Goal: Information Seeking & Learning: Learn about a topic

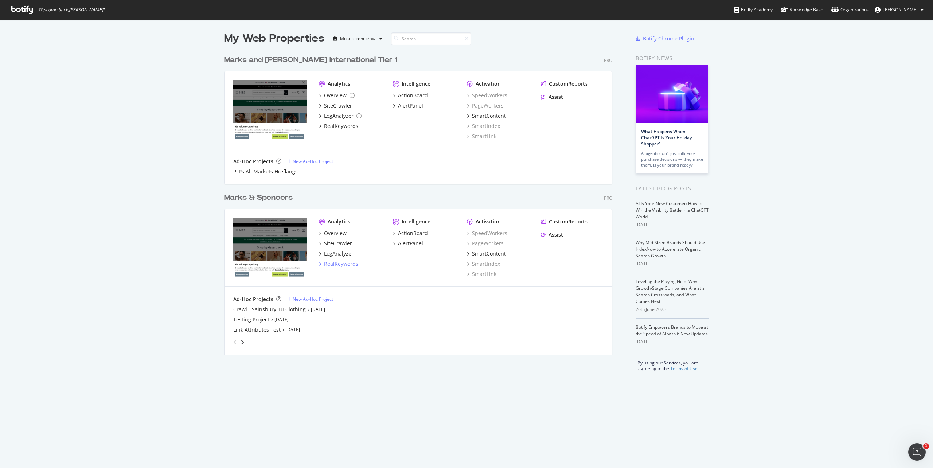
click at [349, 263] on div "RealKeywords" at bounding box center [341, 263] width 34 height 7
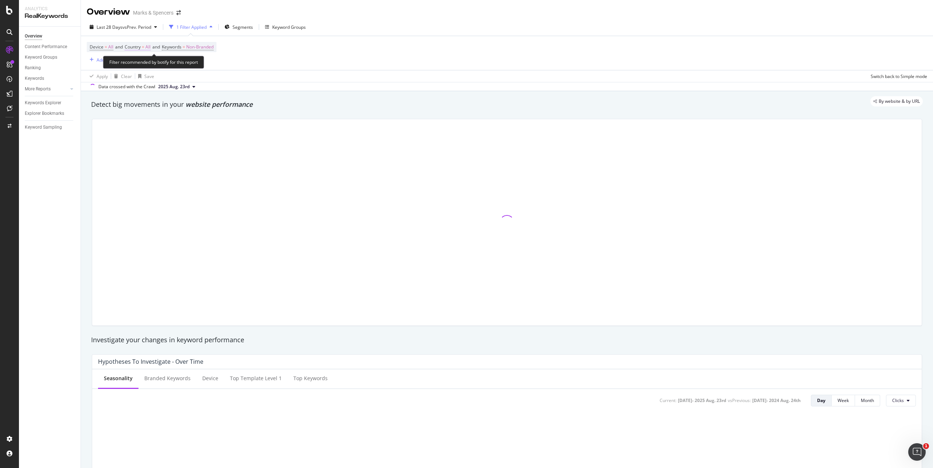
click at [150, 47] on span "All" at bounding box center [147, 47] width 5 height 10
click at [139, 67] on div "All" at bounding box center [173, 65] width 80 height 12
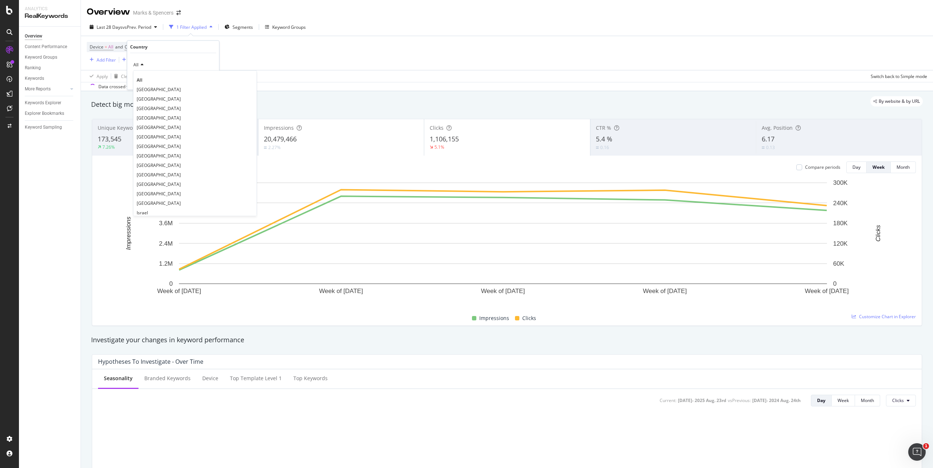
click at [143, 89] on span "[GEOGRAPHIC_DATA]" at bounding box center [159, 89] width 44 height 6
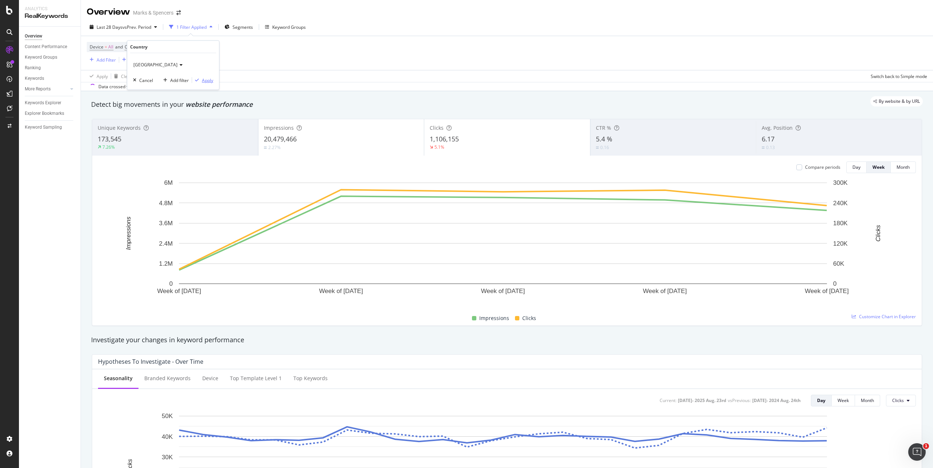
click at [209, 78] on div "Apply" at bounding box center [207, 80] width 11 height 6
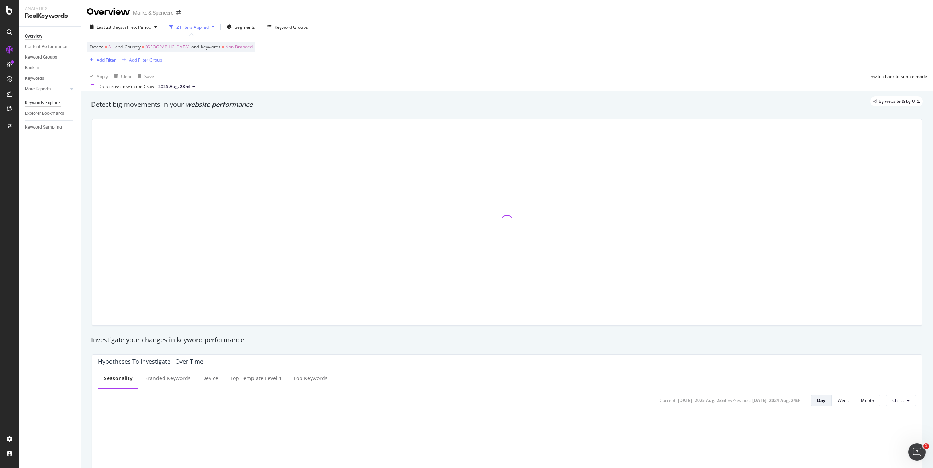
click at [47, 101] on div "Keywords Explorer" at bounding box center [43, 103] width 36 height 8
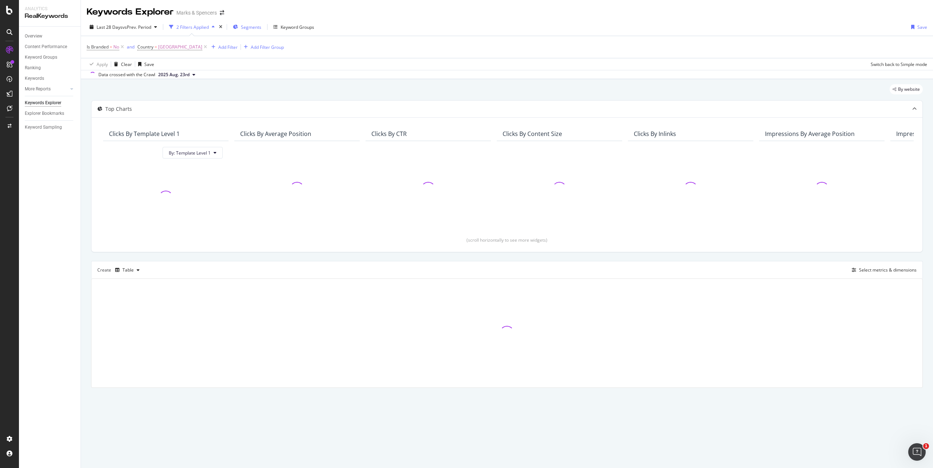
click at [247, 28] on span "Segments" at bounding box center [251, 27] width 20 height 6
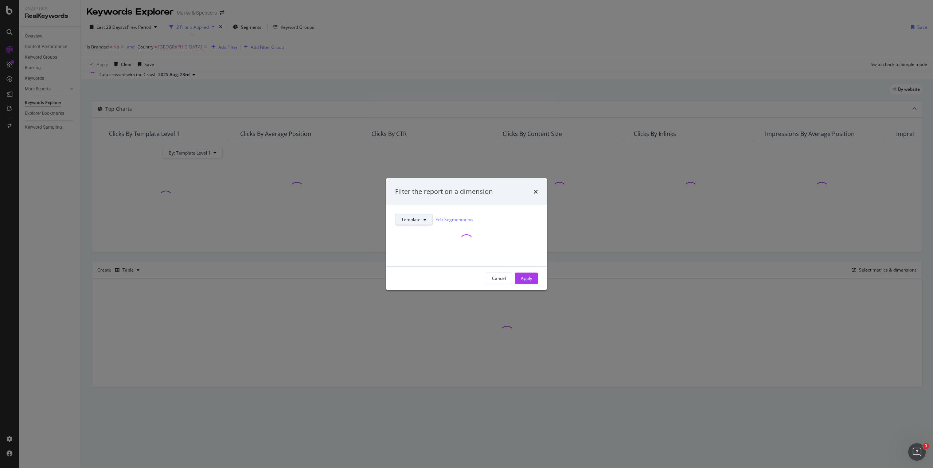
click at [416, 224] on button "Template" at bounding box center [414, 220] width 38 height 12
click at [498, 283] on div "Cancel" at bounding box center [499, 278] width 14 height 10
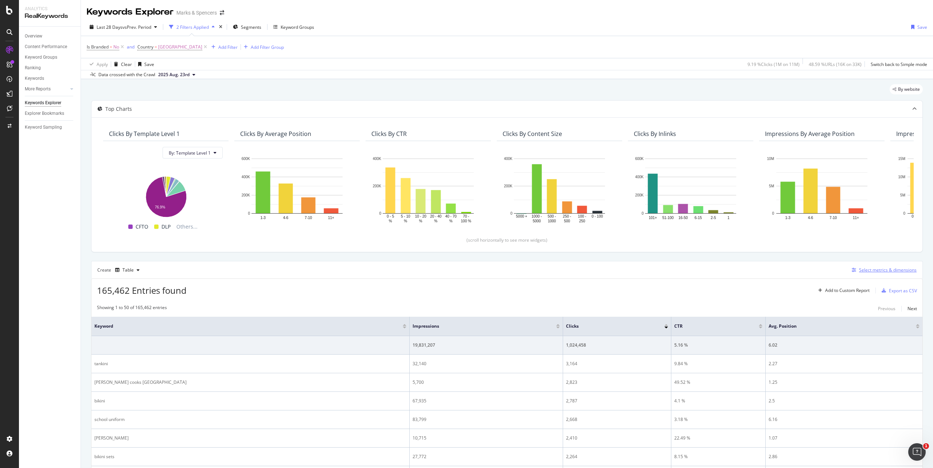
click at [886, 274] on div "Select metrics & dimensions" at bounding box center [883, 270] width 68 height 8
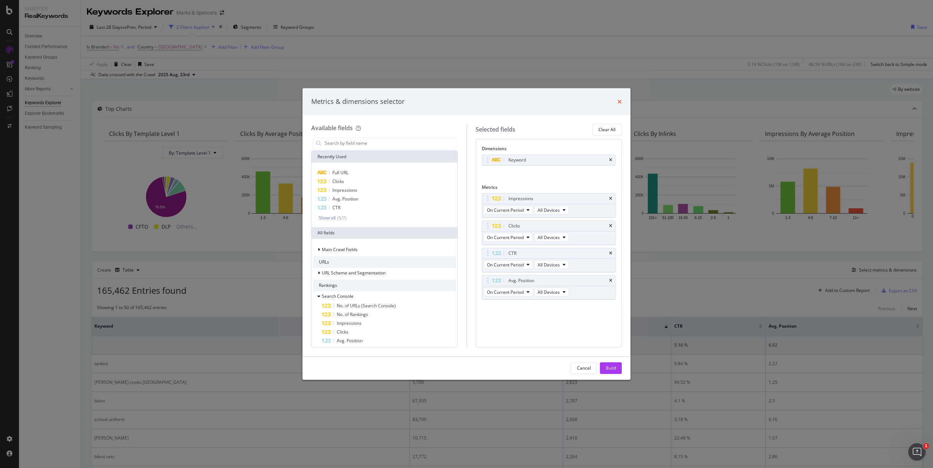
click at [620, 100] on icon "times" at bounding box center [620, 102] width 4 height 6
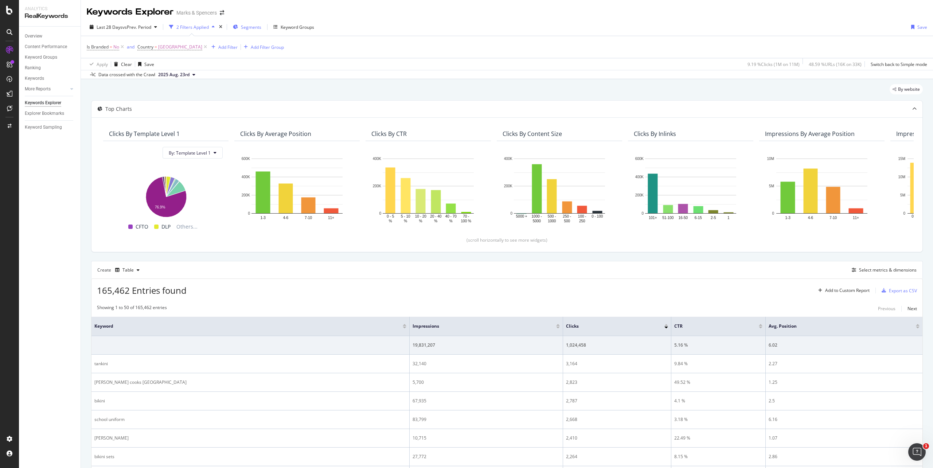
click at [256, 25] on span "Segments" at bounding box center [251, 27] width 20 height 6
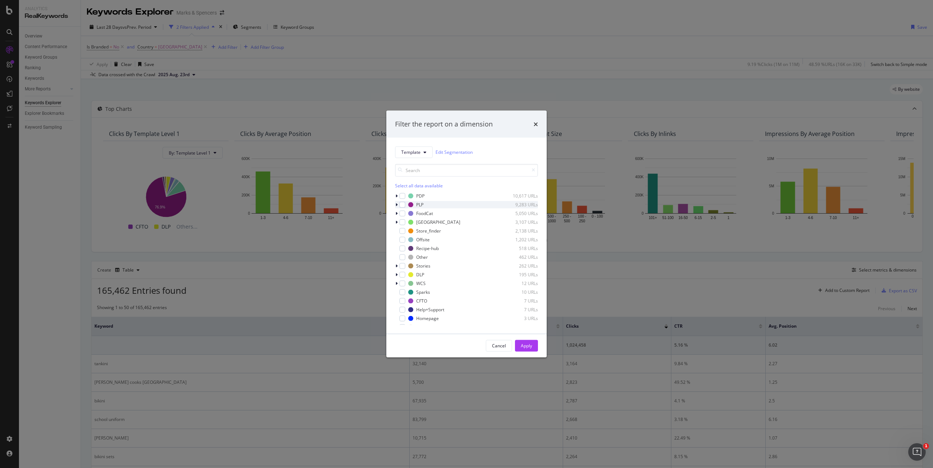
click at [400, 208] on div "PLP 9,283 URLs" at bounding box center [466, 204] width 143 height 7
click at [407, 212] on div "modal" at bounding box center [407, 213] width 6 height 6
click at [526, 348] on div "Apply" at bounding box center [526, 346] width 11 height 6
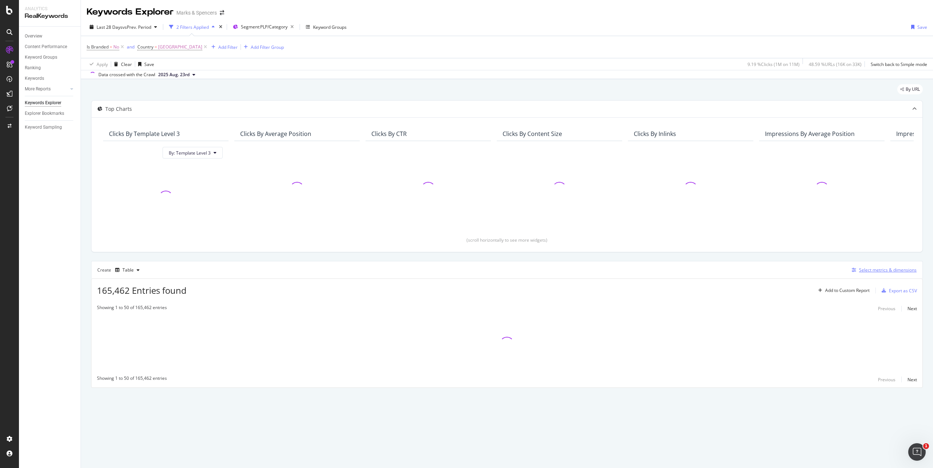
click at [873, 273] on div "Select metrics & dimensions" at bounding box center [888, 270] width 58 height 6
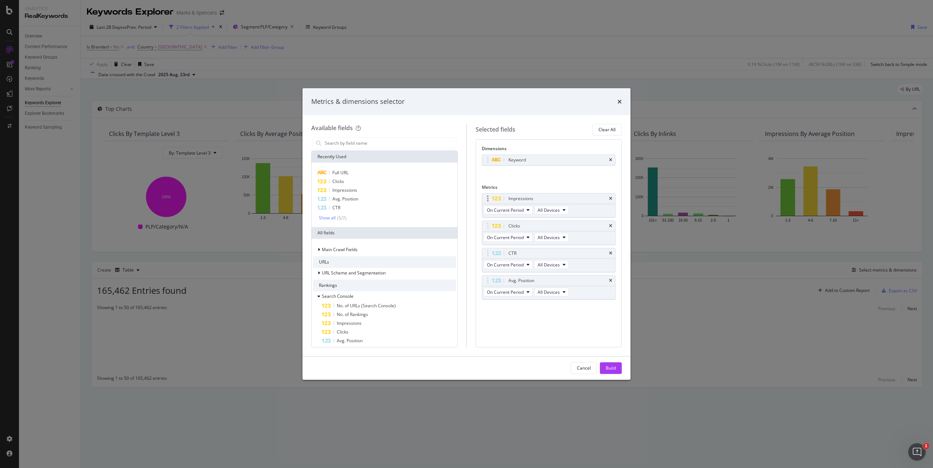
click at [611, 202] on div "Impressions" at bounding box center [548, 199] width 133 height 10
click at [609, 200] on icon "times" at bounding box center [610, 198] width 3 height 4
click at [610, 200] on icon "times" at bounding box center [610, 198] width 3 height 4
click at [610, 224] on icon "times" at bounding box center [610, 226] width 3 height 4
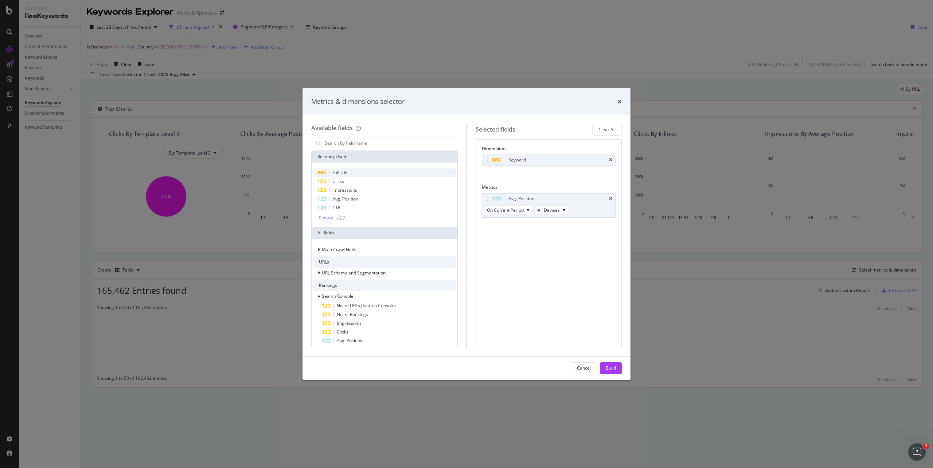
click at [349, 171] on div "Full URL" at bounding box center [384, 172] width 143 height 9
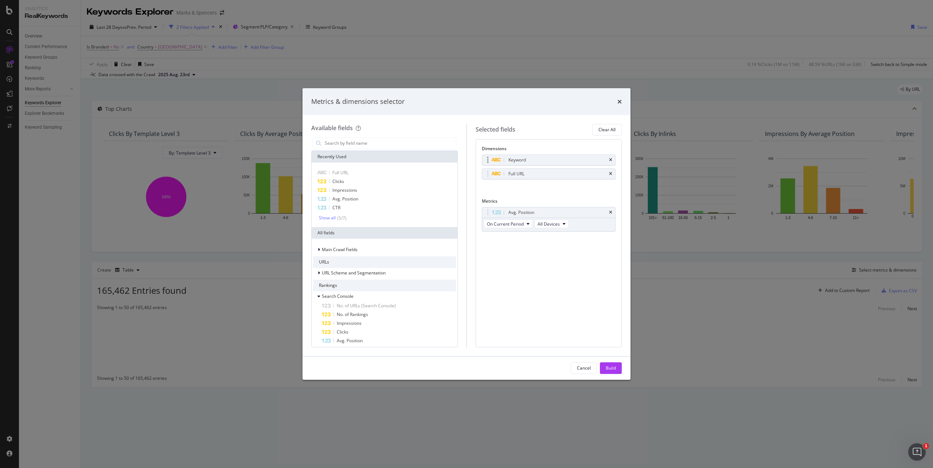
click at [612, 159] on div "Keyword" at bounding box center [548, 160] width 133 height 10
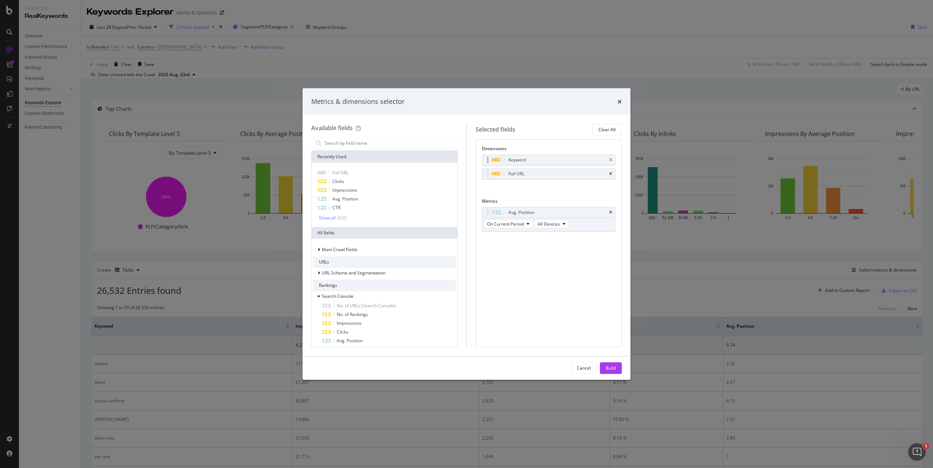
click at [609, 159] on icon "times" at bounding box center [610, 160] width 3 height 4
click at [612, 201] on icon "times" at bounding box center [610, 198] width 3 height 4
click at [376, 145] on input "modal" at bounding box center [390, 143] width 132 height 11
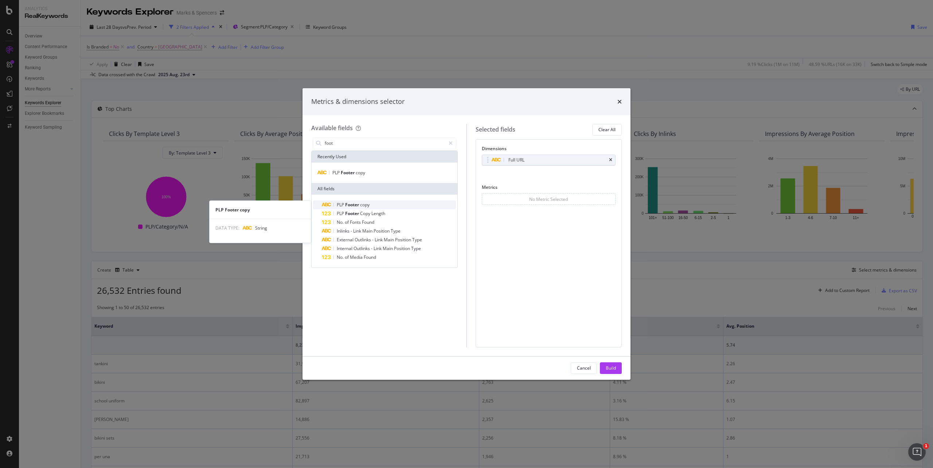
click at [367, 204] on span "copy" at bounding box center [364, 205] width 9 height 6
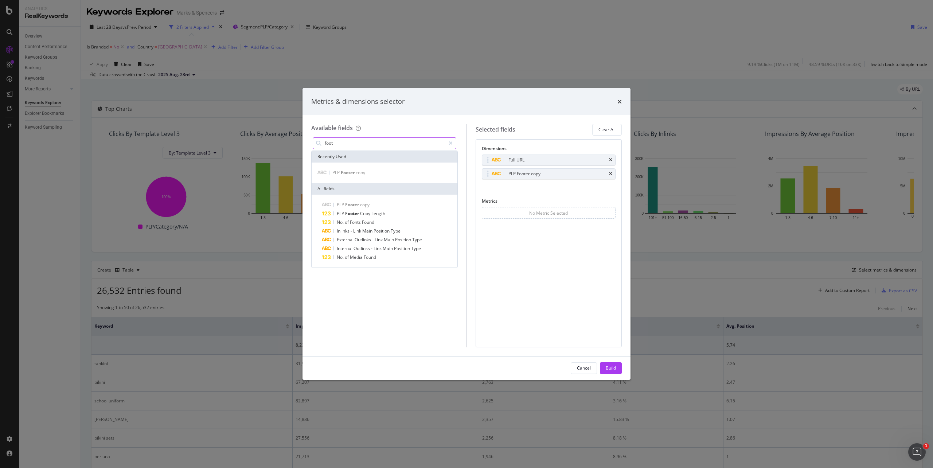
click at [358, 142] on input "foot" at bounding box center [384, 143] width 121 height 11
type input "header"
click at [612, 370] on div "Build" at bounding box center [611, 368] width 10 height 6
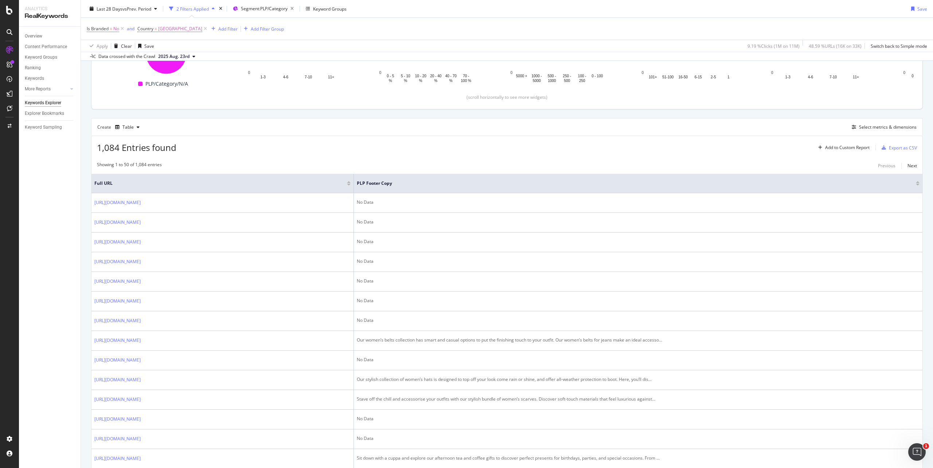
scroll to position [146, 0]
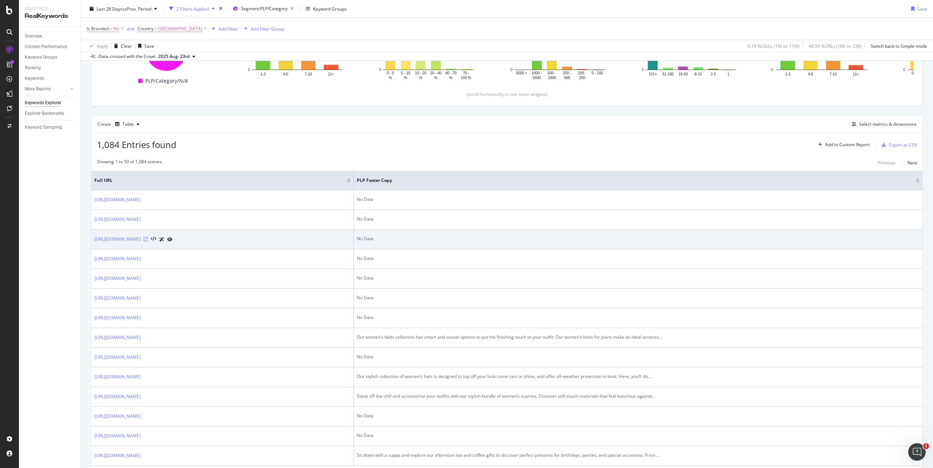
click at [148, 241] on icon at bounding box center [146, 239] width 4 height 4
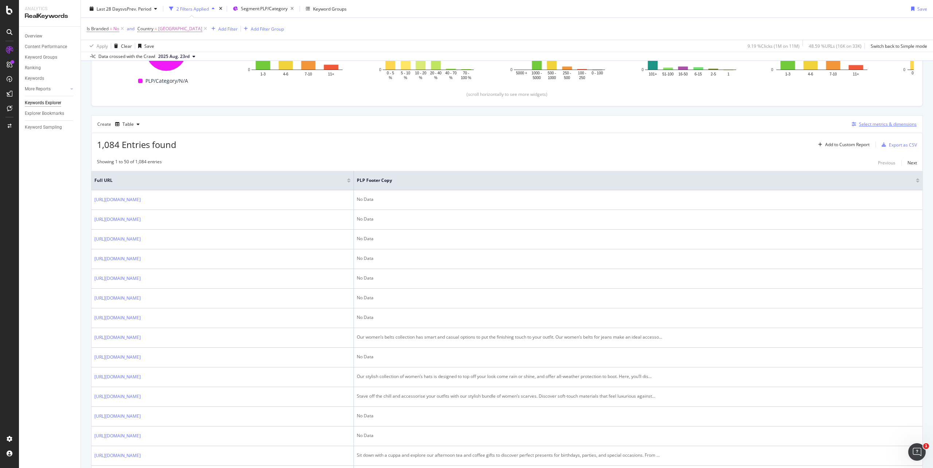
click at [880, 126] on div "Select metrics & dimensions" at bounding box center [888, 124] width 58 height 6
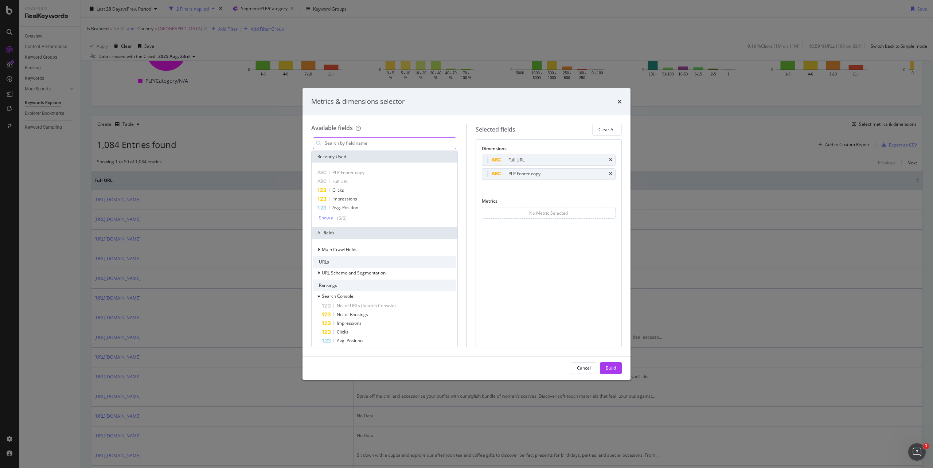
click at [365, 145] on input "modal" at bounding box center [390, 143] width 132 height 11
click at [622, 102] on icon "times" at bounding box center [620, 102] width 4 height 6
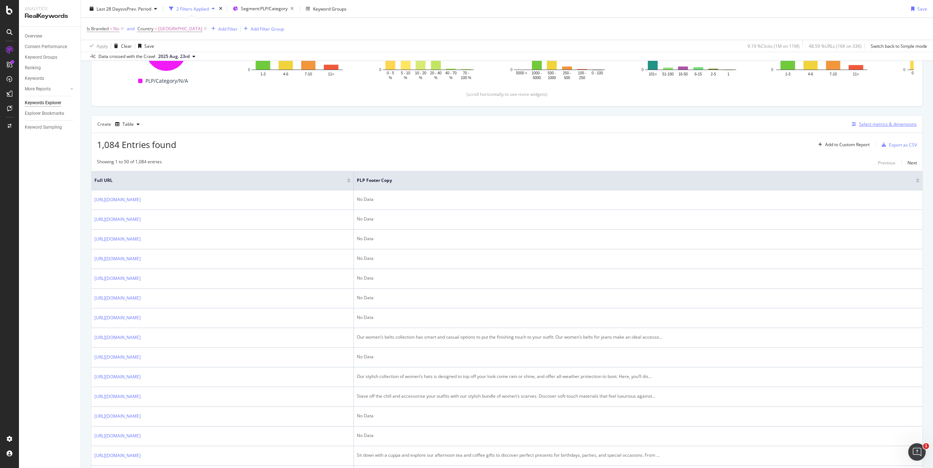
click at [863, 127] on div "Select metrics & dimensions" at bounding box center [888, 124] width 58 height 6
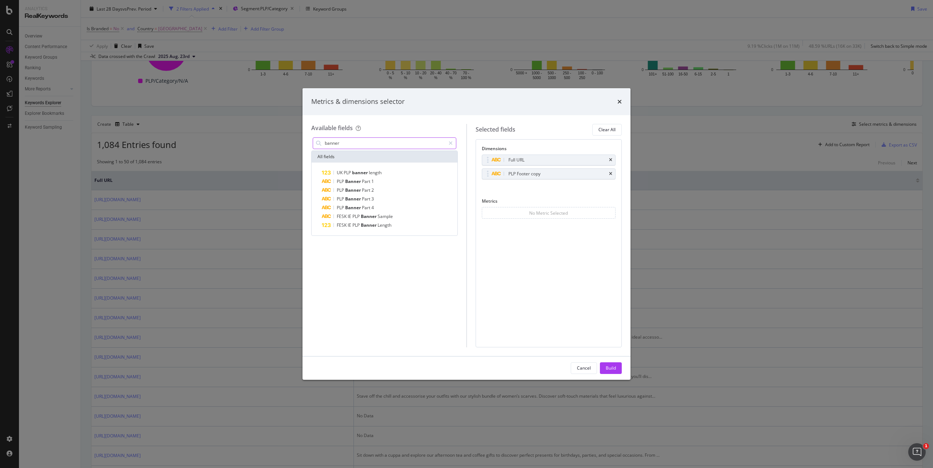
click at [411, 145] on input "banner" at bounding box center [384, 143] width 121 height 11
type input "banner"
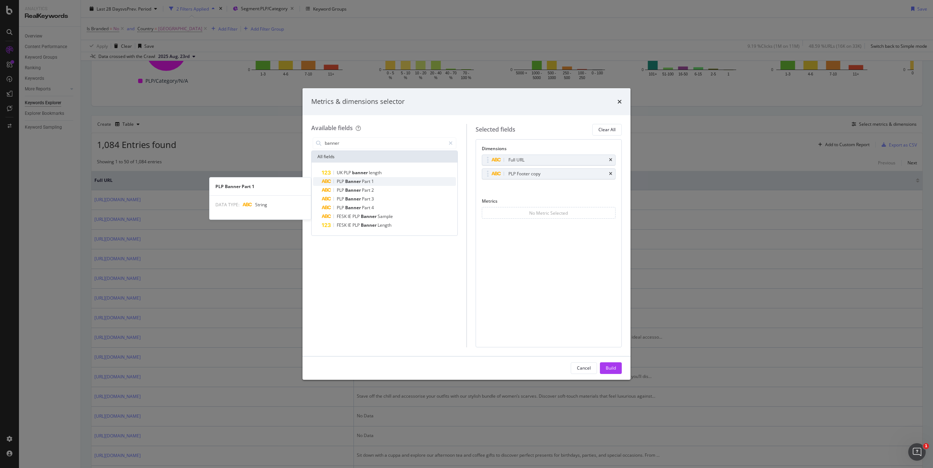
click at [367, 183] on span "Part" at bounding box center [366, 181] width 9 height 6
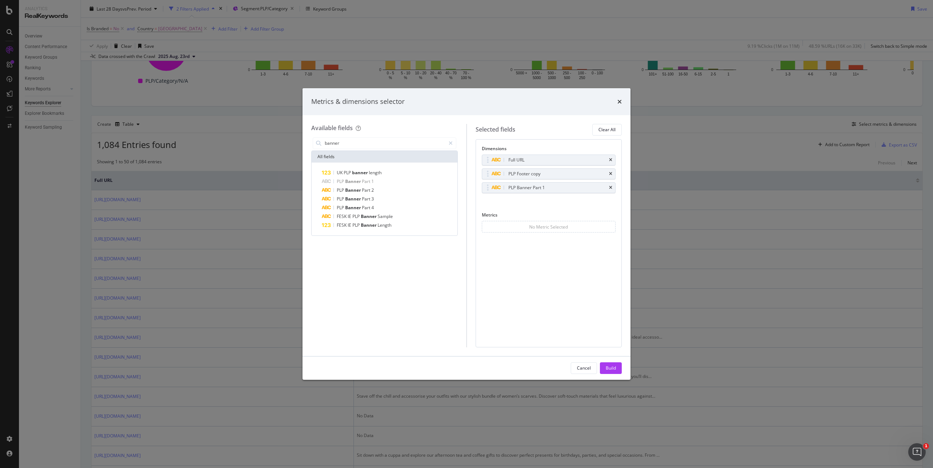
click at [603, 365] on button "Build" at bounding box center [611, 368] width 22 height 12
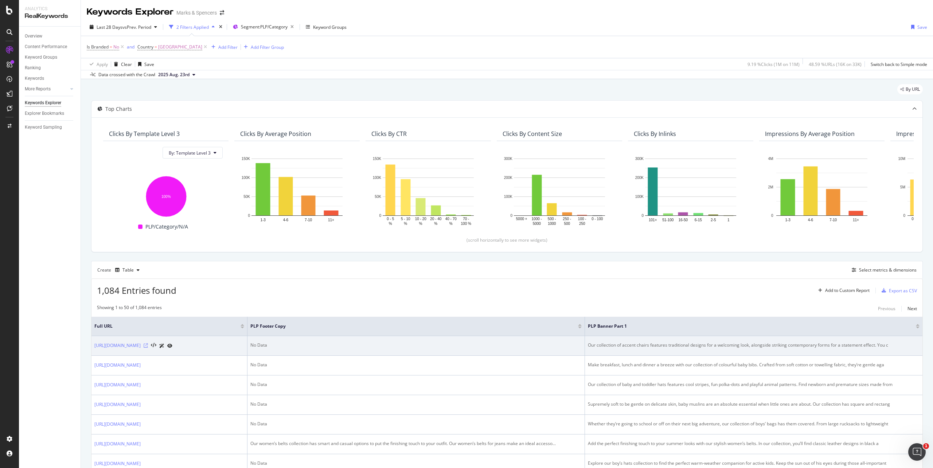
click at [148, 346] on icon at bounding box center [146, 345] width 4 height 4
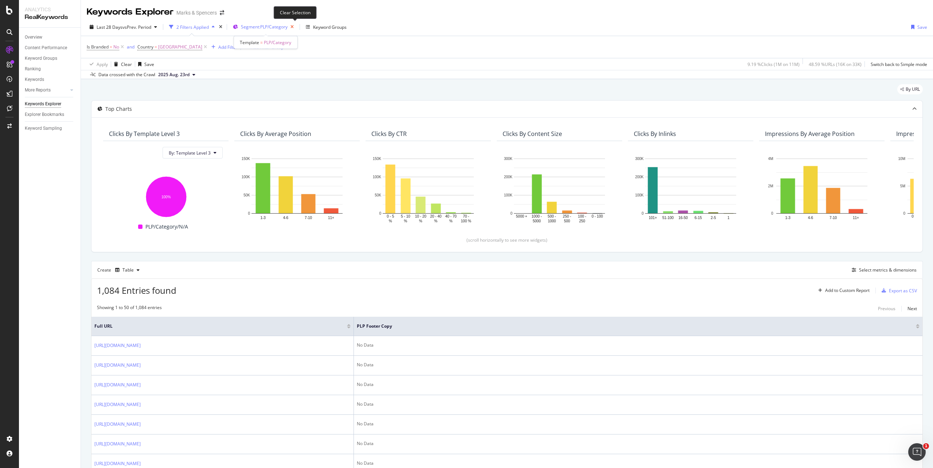
click at [294, 31] on icon "button" at bounding box center [292, 27] width 9 height 10
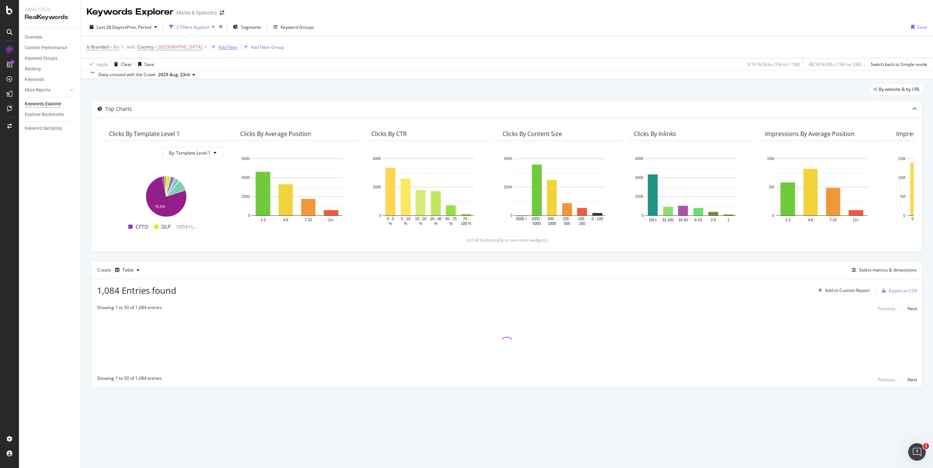
click at [225, 44] on div "Add Filter" at bounding box center [227, 47] width 19 height 6
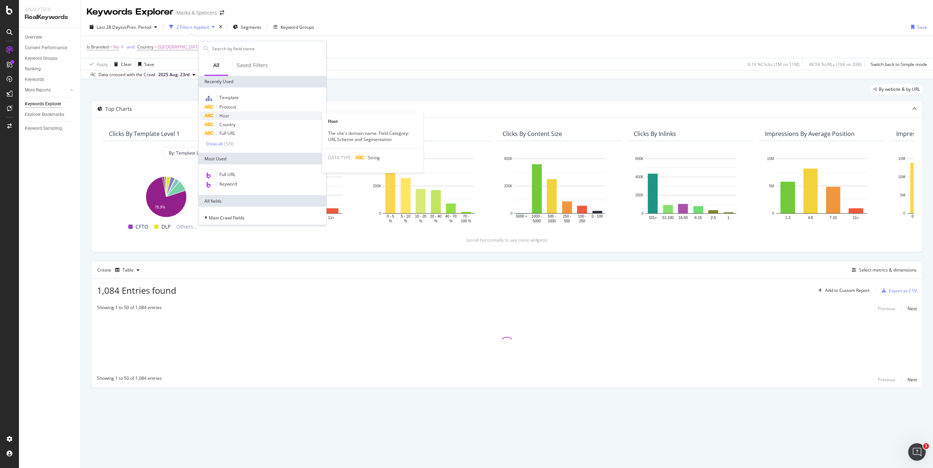
click at [225, 113] on span "Host" at bounding box center [223, 116] width 9 height 6
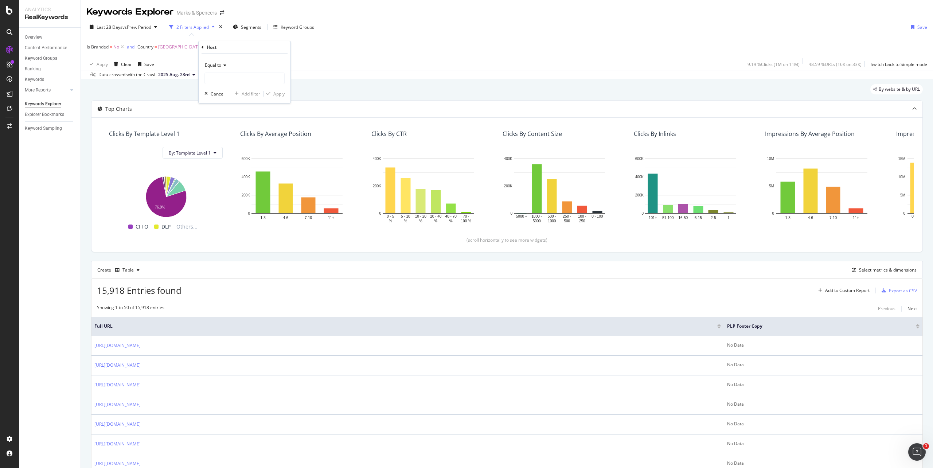
click at [235, 70] on div "Equal to" at bounding box center [245, 65] width 80 height 12
click at [238, 79] on input "text" at bounding box center [244, 79] width 79 height 12
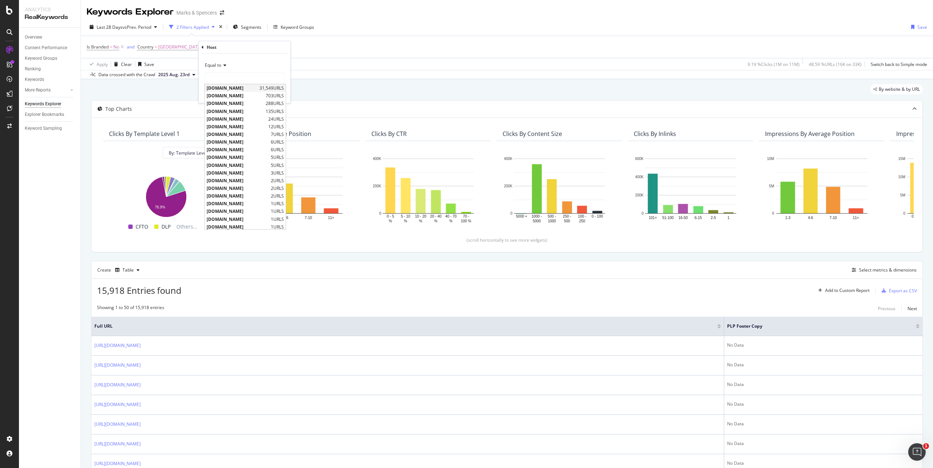
click at [238, 87] on span "[DOMAIN_NAME]" at bounding box center [232, 88] width 51 height 6
type input "[DOMAIN_NAME]"
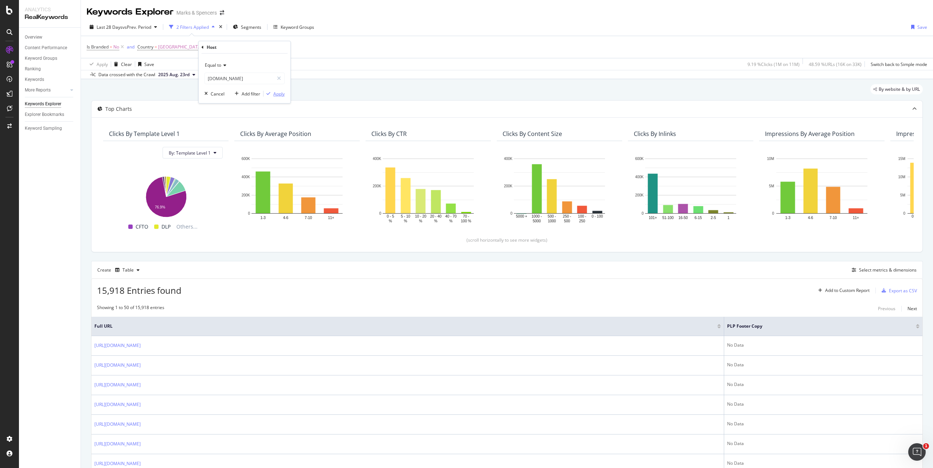
click at [279, 90] on button "Apply" at bounding box center [274, 93] width 21 height 7
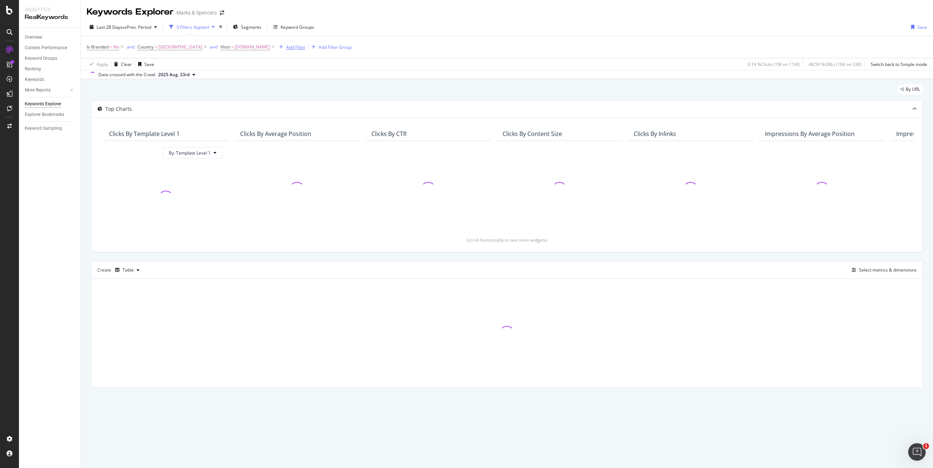
click at [302, 46] on div "Add Filter" at bounding box center [295, 47] width 19 height 6
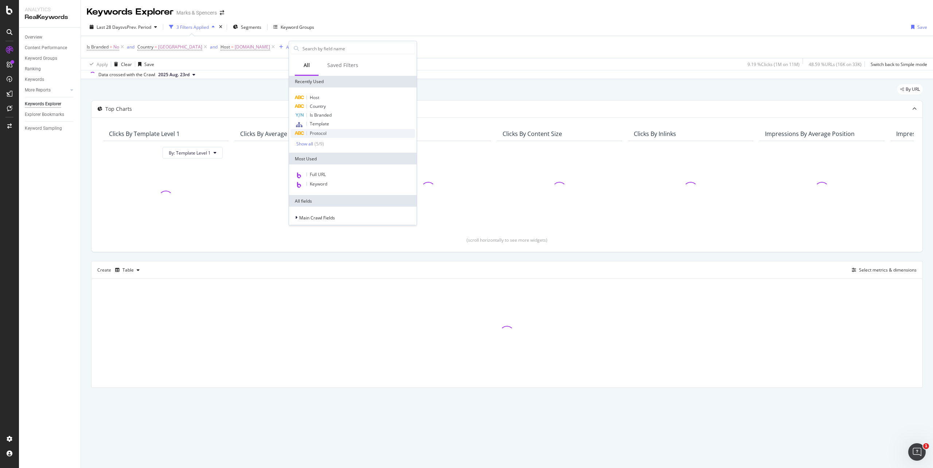
click at [316, 131] on span "Protocol" at bounding box center [318, 133] width 17 height 6
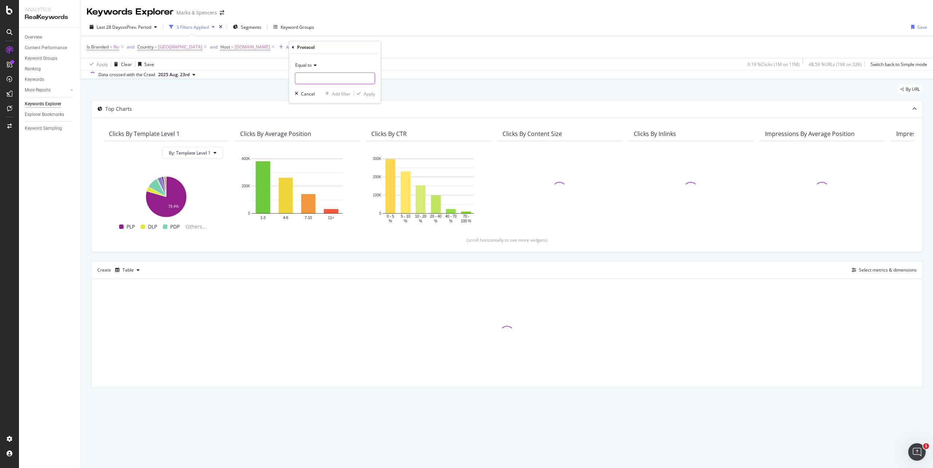
click at [322, 82] on input "text" at bounding box center [334, 79] width 79 height 12
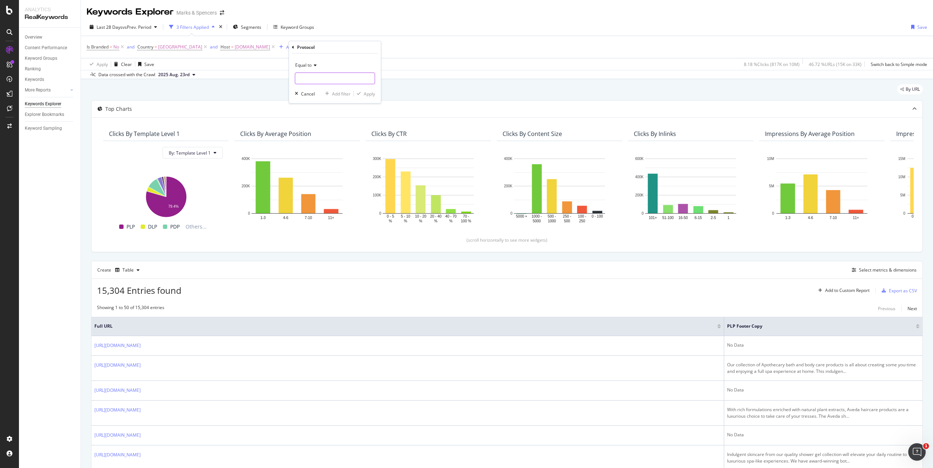
click at [322, 81] on input "text" at bounding box center [334, 79] width 79 height 12
click at [324, 89] on span "https" at bounding box center [322, 88] width 51 height 6
type input "https"
click at [365, 94] on div "Apply" at bounding box center [369, 94] width 11 height 6
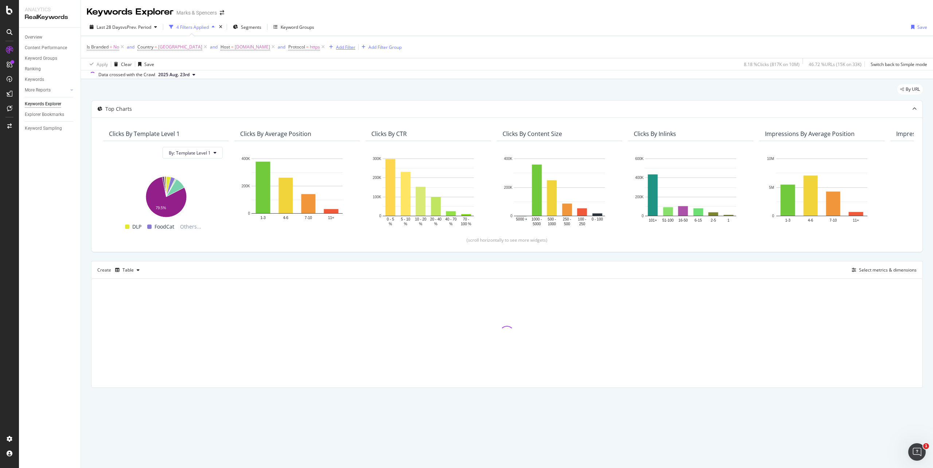
click at [355, 50] on div "Add Filter" at bounding box center [340, 47] width 29 height 8
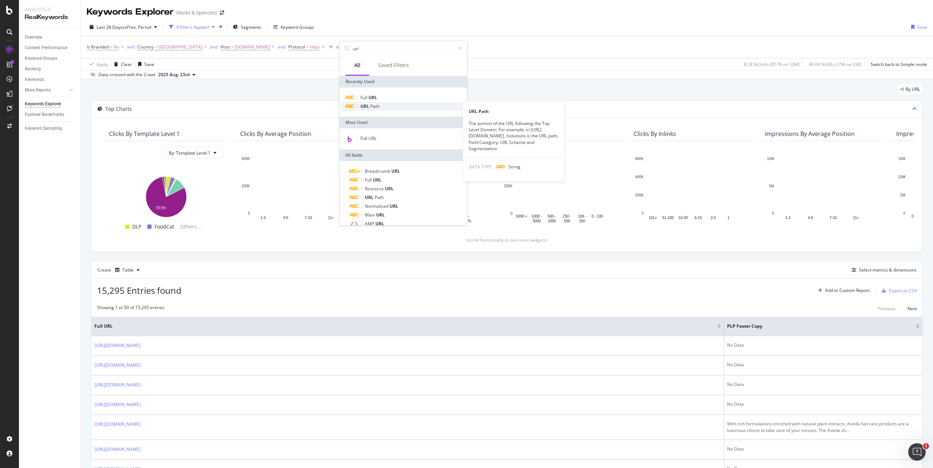
type input "url"
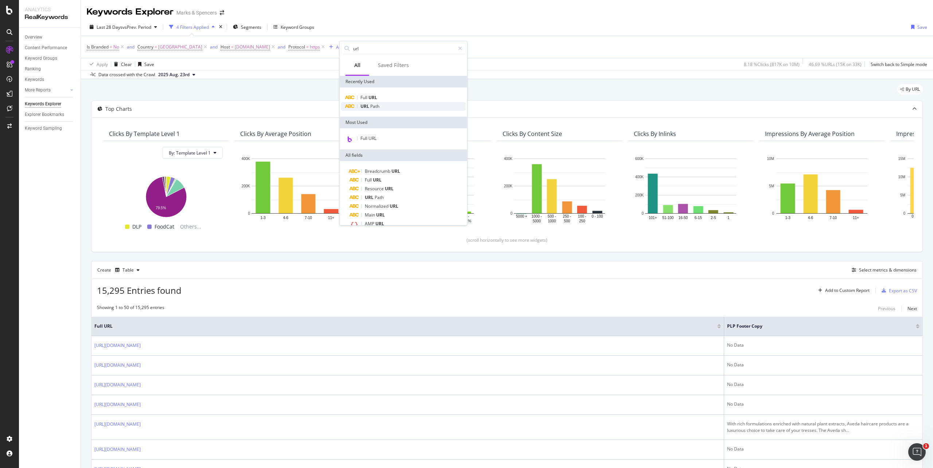
click at [394, 104] on div "URL Path" at bounding box center [403, 106] width 125 height 9
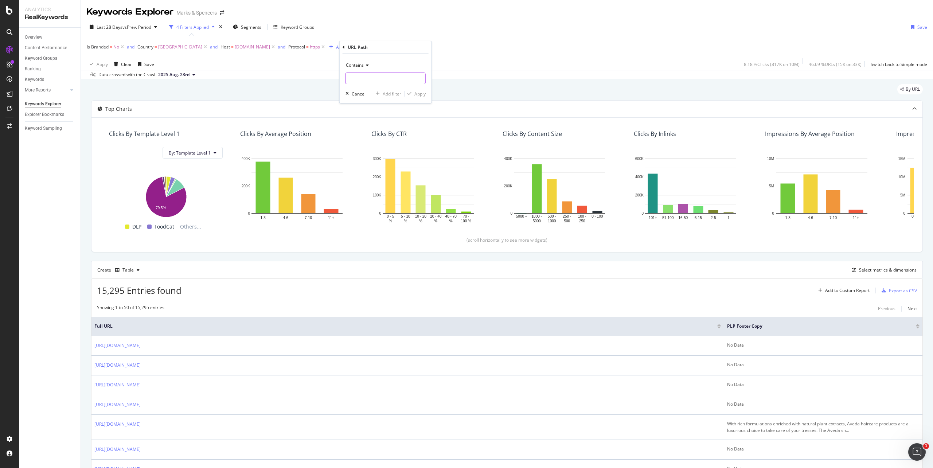
click at [389, 82] on input "text" at bounding box center [385, 79] width 79 height 12
type input "/l/women/dresses"
click at [416, 94] on div "Apply" at bounding box center [419, 94] width 11 height 6
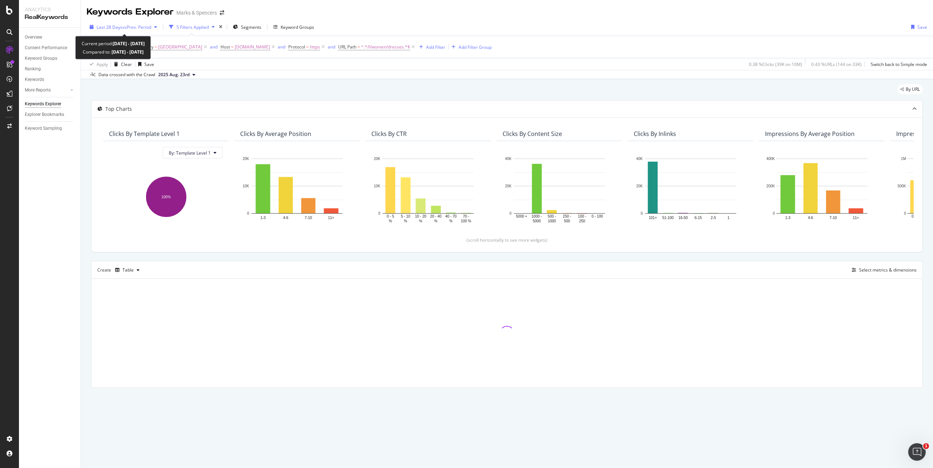
click at [98, 30] on div "Last 28 Days vs Prev. Period" at bounding box center [124, 27] width 55 height 6
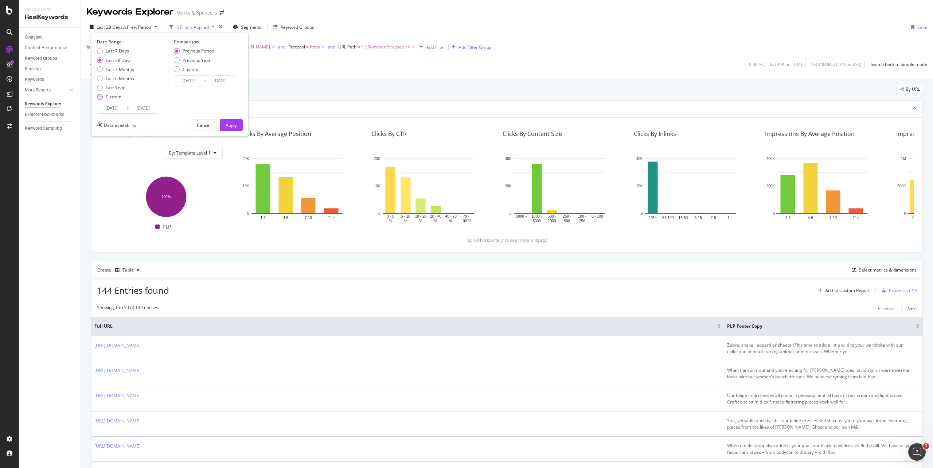
click at [120, 94] on div "Custom" at bounding box center [114, 97] width 16 height 6
click at [116, 107] on input "[DATE]" at bounding box center [111, 108] width 29 height 10
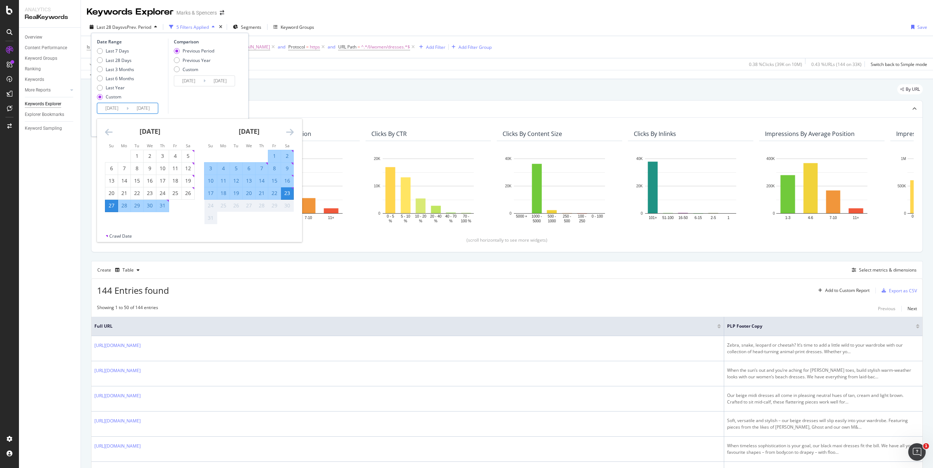
click at [107, 138] on div "[DATE]" at bounding box center [150, 134] width 90 height 31
click at [108, 134] on icon "Move backward to switch to the previous month." at bounding box center [109, 132] width 8 height 9
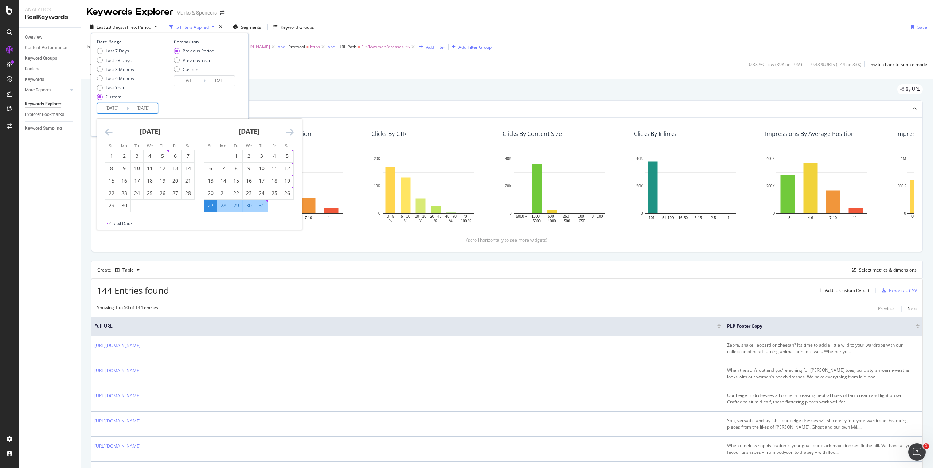
click at [108, 134] on icon "Move backward to switch to the previous month." at bounding box center [109, 132] width 8 height 9
click at [136, 152] on div "1" at bounding box center [137, 155] width 12 height 7
type input "[DATE]"
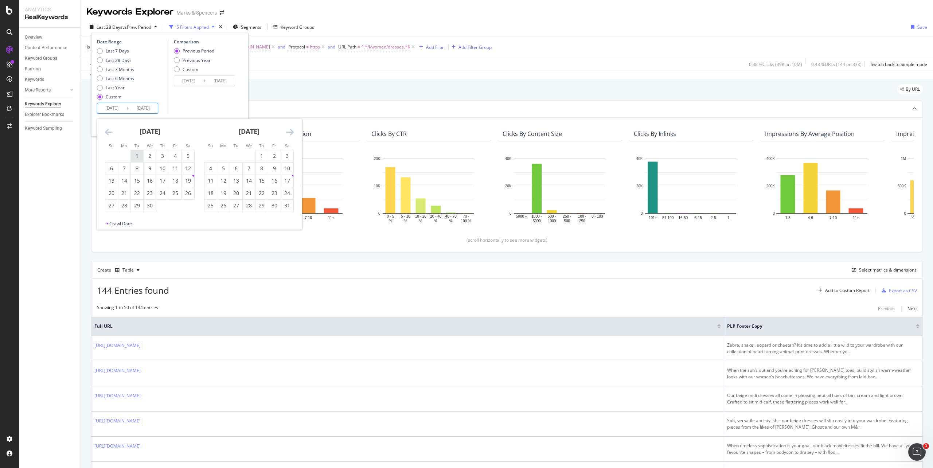
type input "[DATE]"
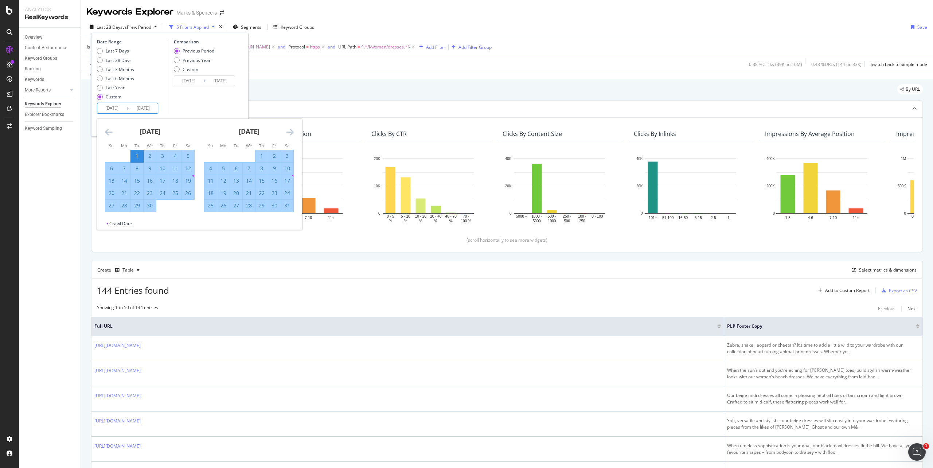
click at [289, 130] on icon "Move forward to switch to the next month." at bounding box center [290, 132] width 8 height 9
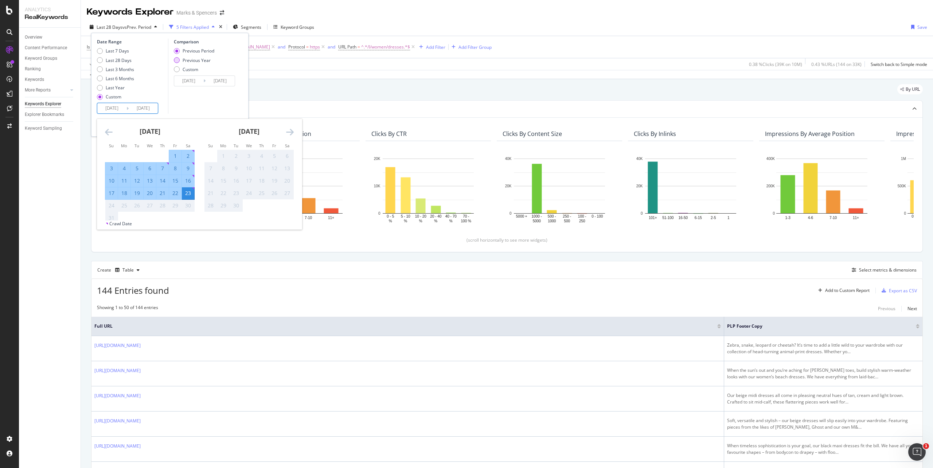
click at [198, 61] on div "Previous Year" at bounding box center [197, 60] width 28 height 6
type input "[DATE]"
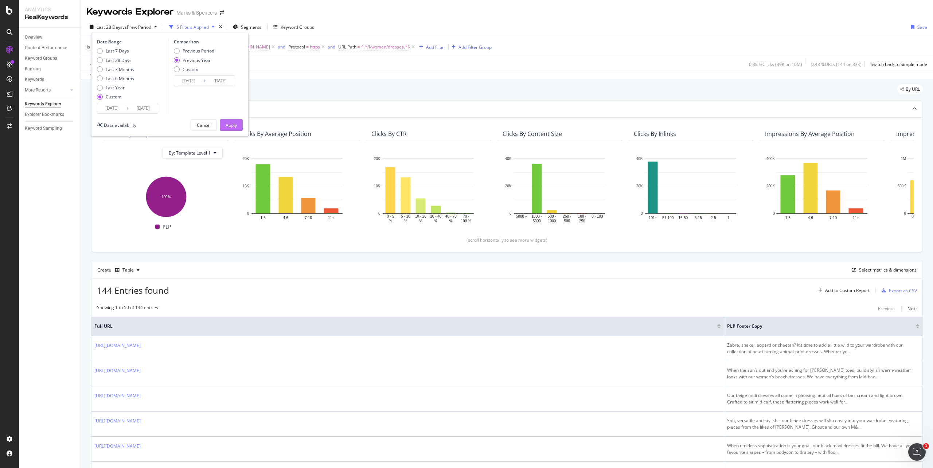
click at [237, 123] on div "Apply" at bounding box center [231, 125] width 11 height 6
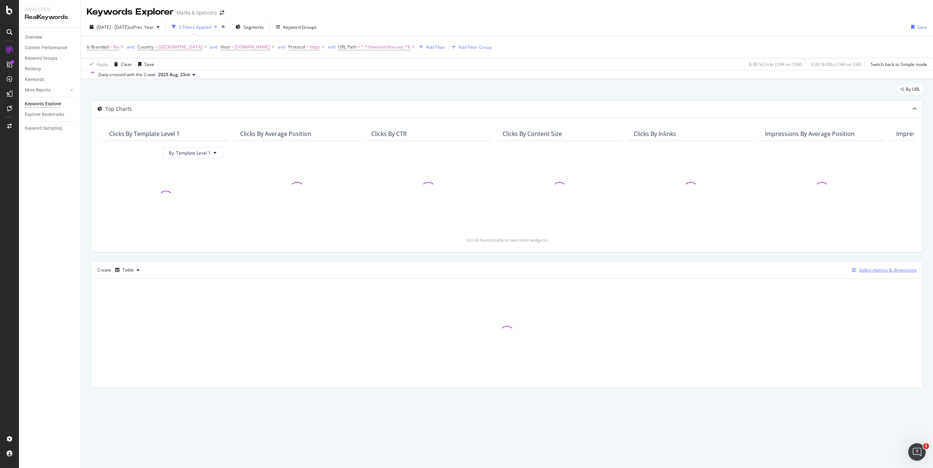
click at [871, 272] on div "Select metrics & dimensions" at bounding box center [888, 270] width 58 height 6
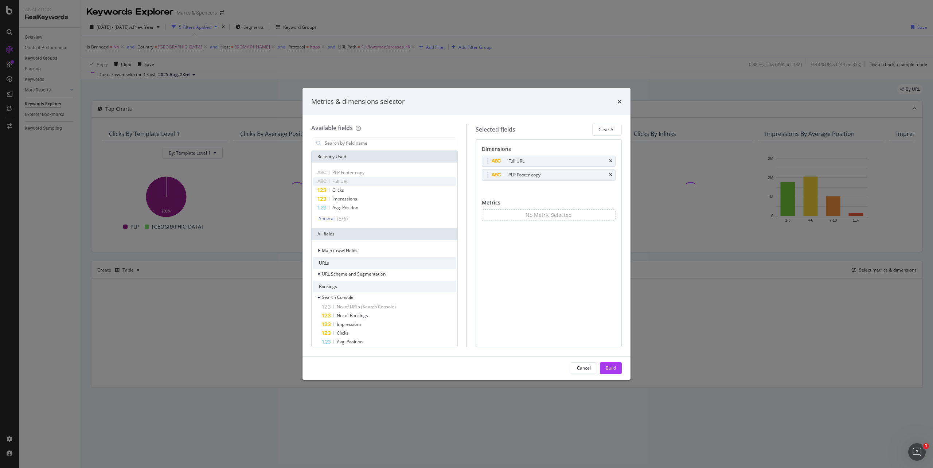
click at [610, 175] on icon "times" at bounding box center [610, 175] width 3 height 4
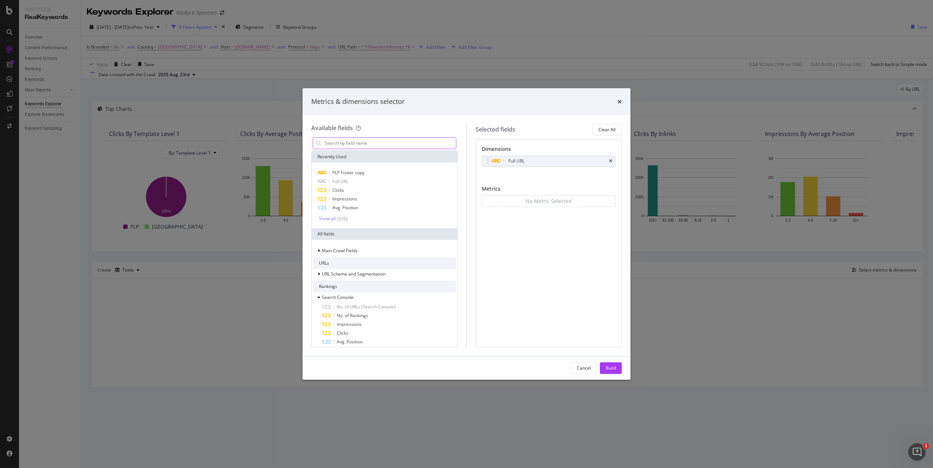
click at [369, 146] on input "modal" at bounding box center [390, 143] width 132 height 11
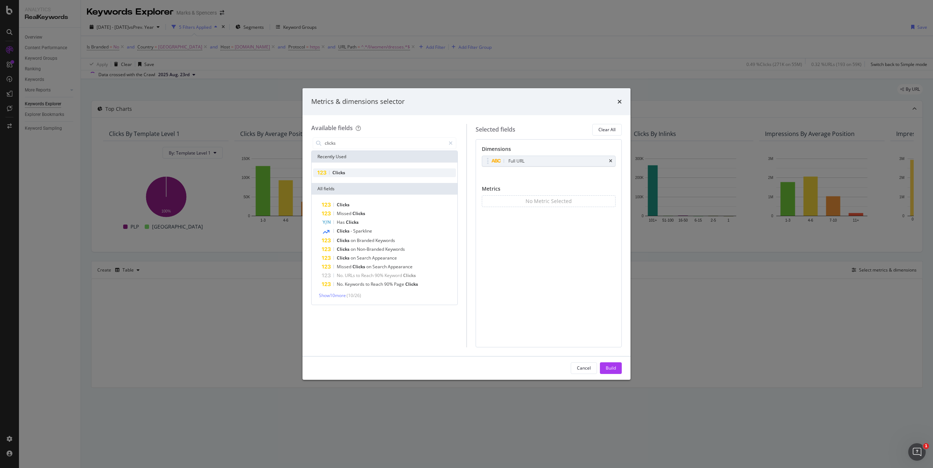
click at [334, 171] on span "Clicks" at bounding box center [338, 173] width 13 height 6
click at [336, 144] on input "clicks" at bounding box center [384, 143] width 121 height 11
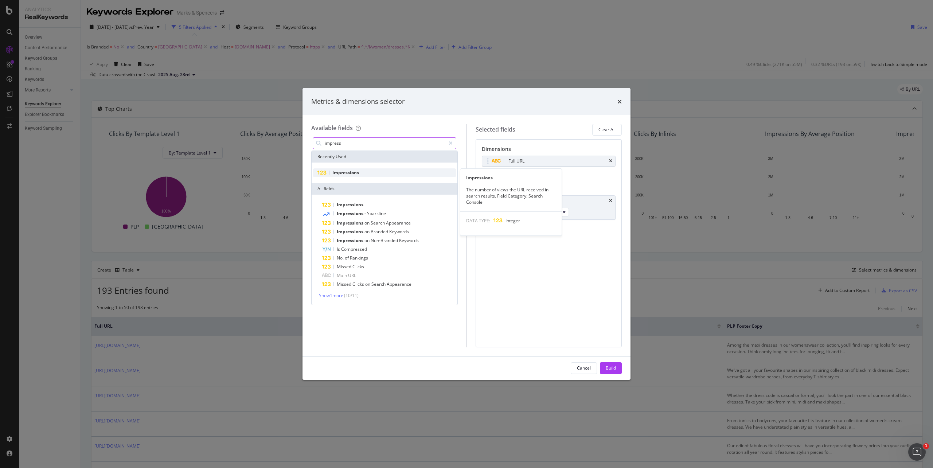
type input "impress"
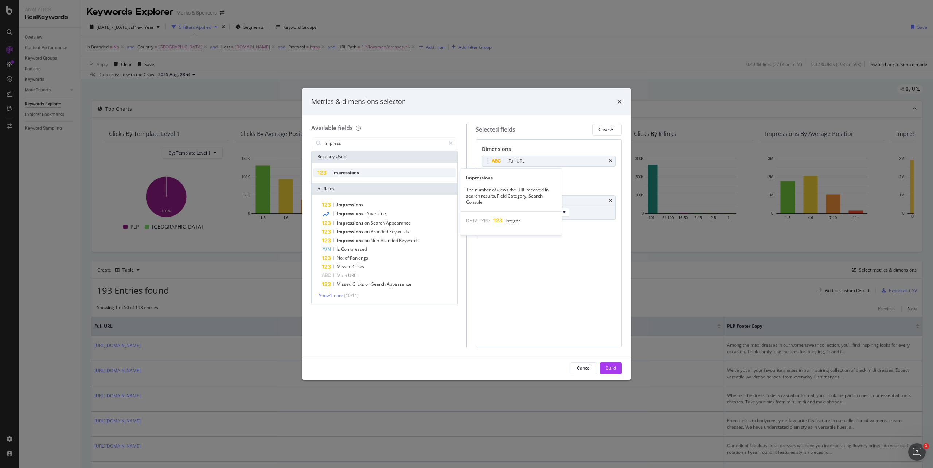
click at [340, 174] on span "Impressions" at bounding box center [345, 173] width 27 height 6
click at [608, 366] on div "Build" at bounding box center [611, 368] width 10 height 6
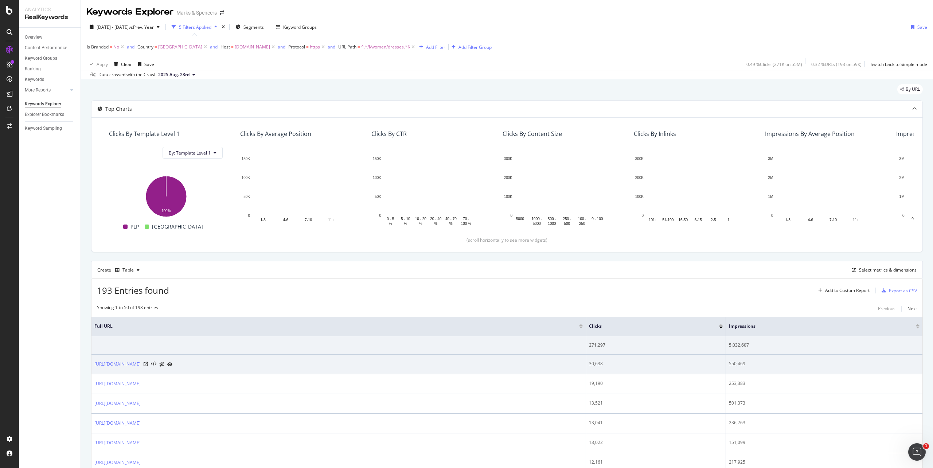
scroll to position [48, 0]
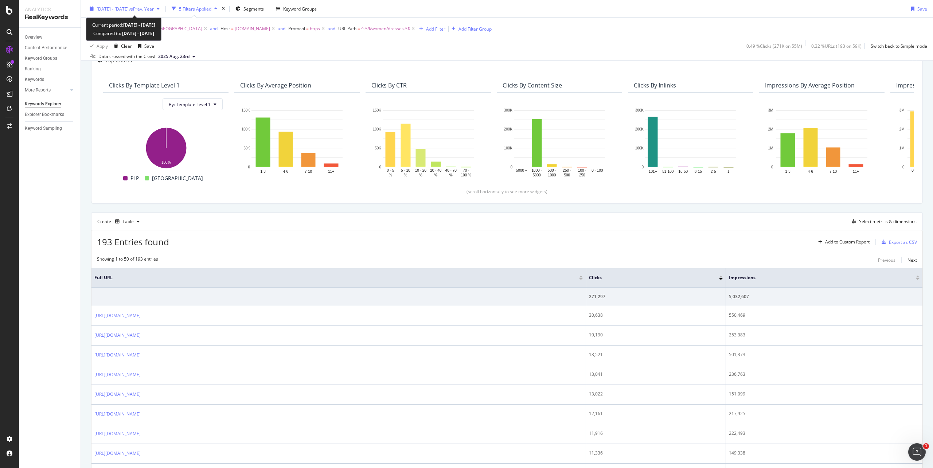
click at [93, 13] on div "[DATE] - [DATE] vs Prev. Year" at bounding box center [125, 8] width 76 height 11
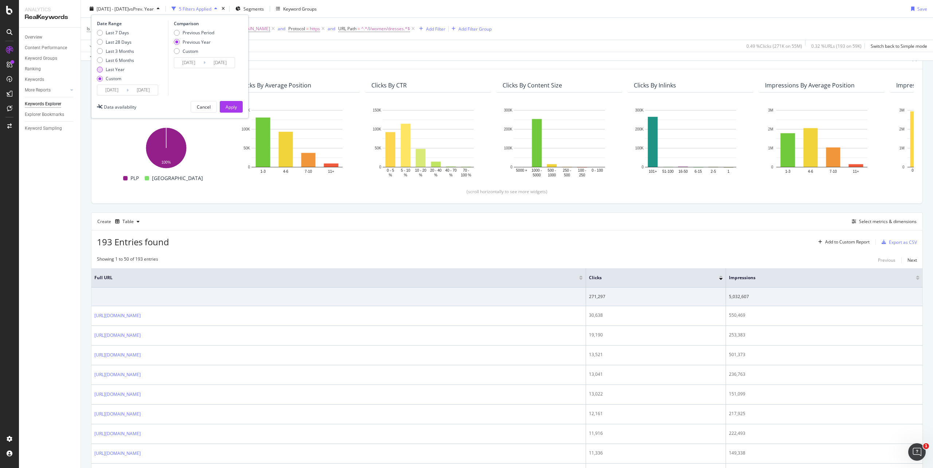
click at [114, 66] on div "Last Year" at bounding box center [115, 69] width 19 height 6
type input "[DATE]"
click at [146, 88] on input "[DATE]" at bounding box center [143, 90] width 29 height 10
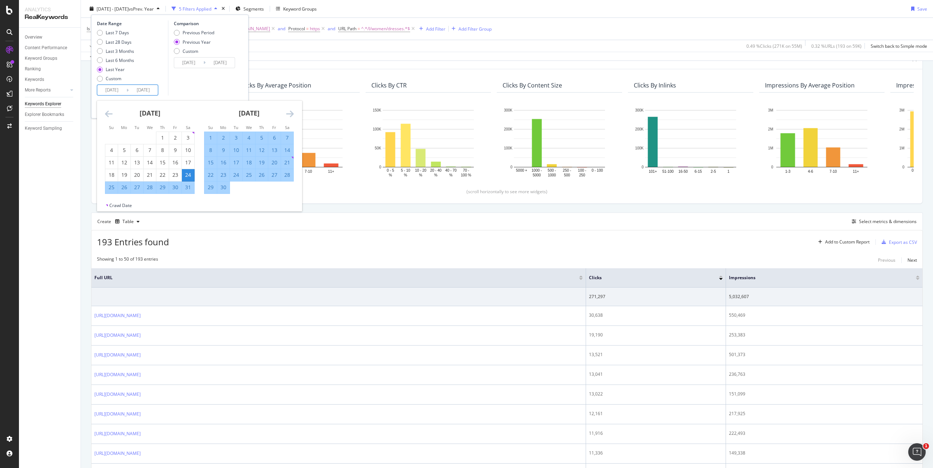
click at [110, 111] on icon "Move backward to switch to the previous month." at bounding box center [109, 113] width 8 height 9
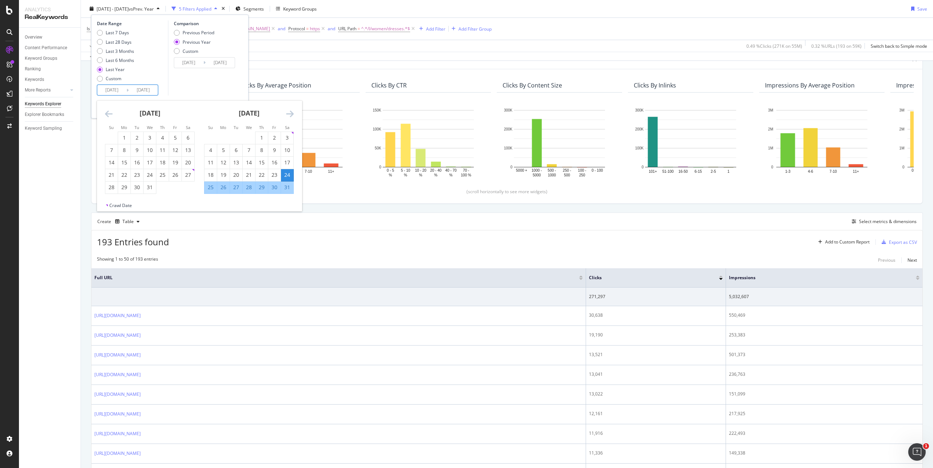
click at [110, 111] on icon "Move backward to switch to the previous month." at bounding box center [109, 113] width 8 height 9
click at [125, 134] on div "1" at bounding box center [124, 137] width 12 height 7
type input "[DATE]"
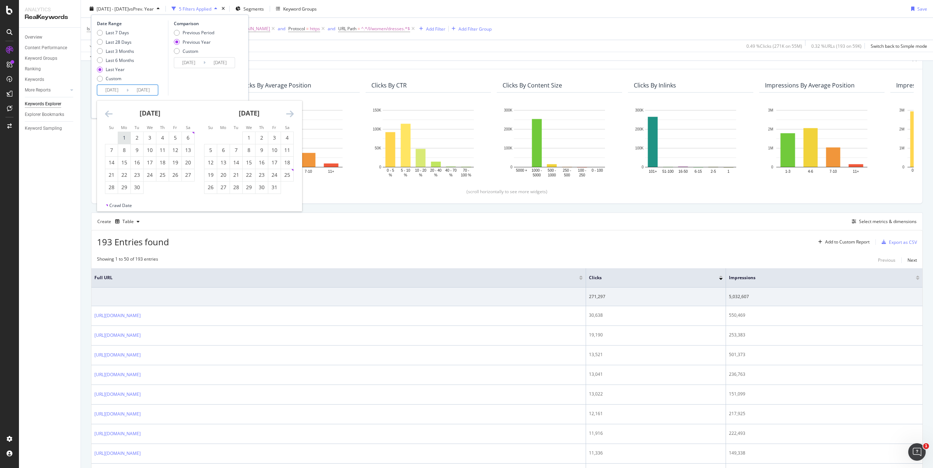
type input "[DATE]"
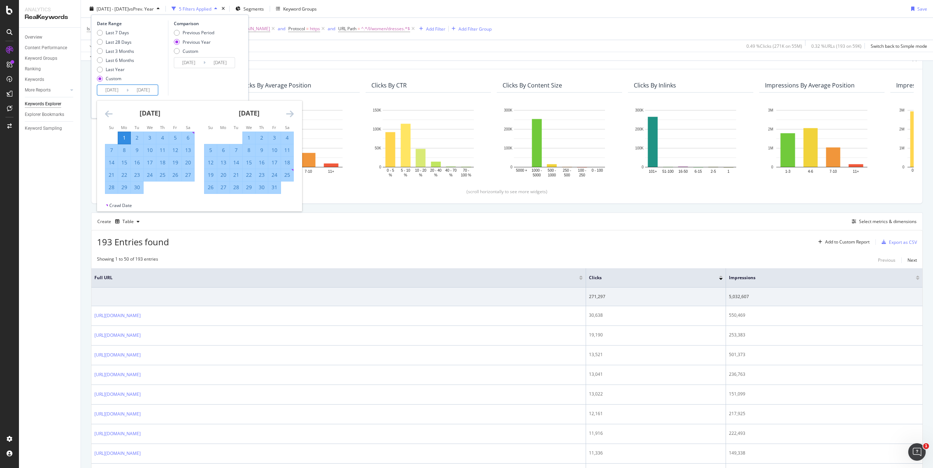
click at [289, 117] on icon "Move forward to switch to the next month." at bounding box center [290, 113] width 8 height 9
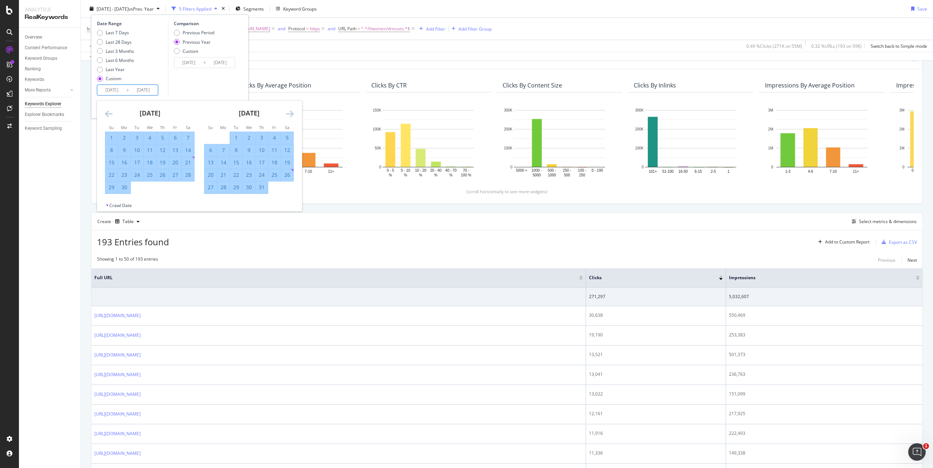
click at [289, 117] on icon "Move forward to switch to the next month." at bounding box center [290, 113] width 8 height 9
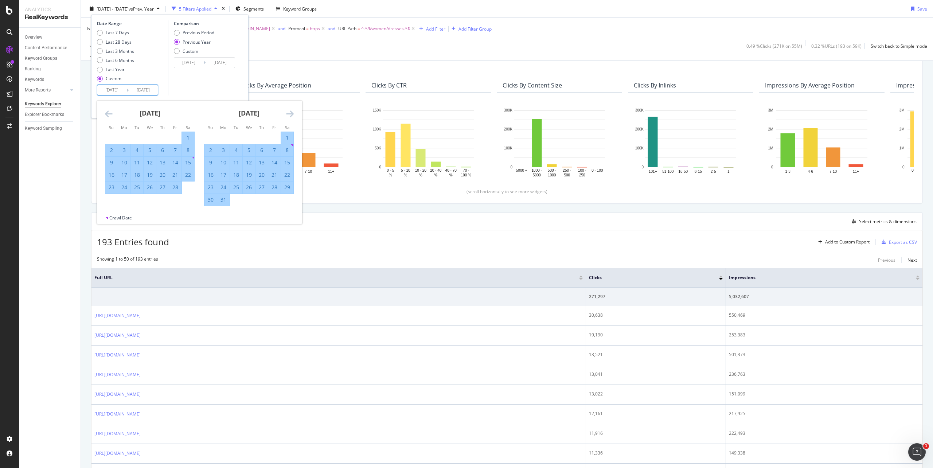
click at [223, 196] on div "31" at bounding box center [223, 199] width 12 height 7
type input "[DATE]"
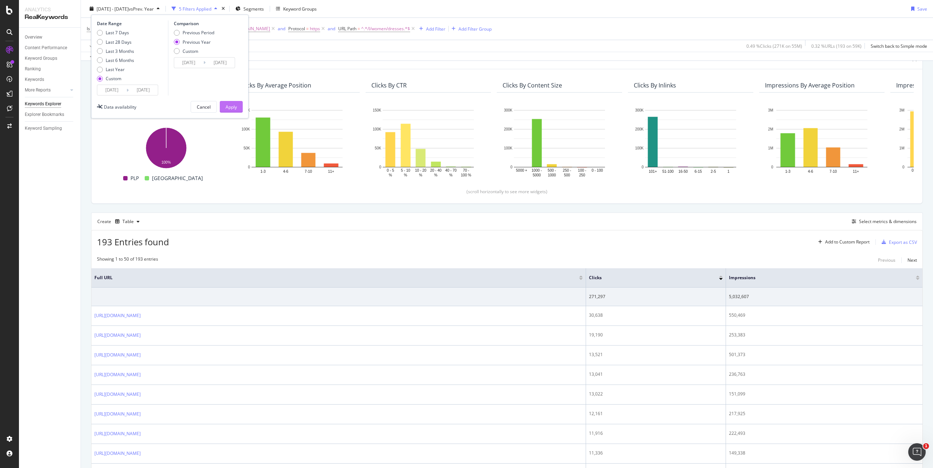
click at [237, 104] on button "Apply" at bounding box center [231, 107] width 23 height 12
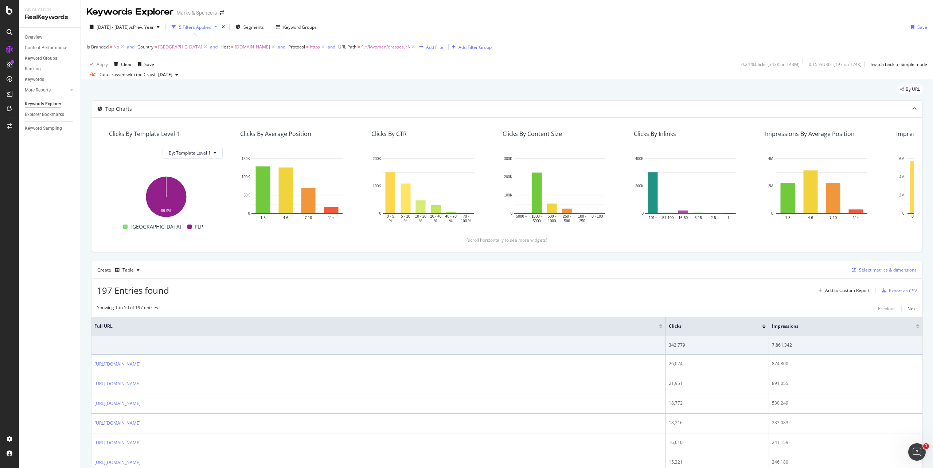
click at [865, 273] on div "Select metrics & dimensions" at bounding box center [888, 270] width 58 height 6
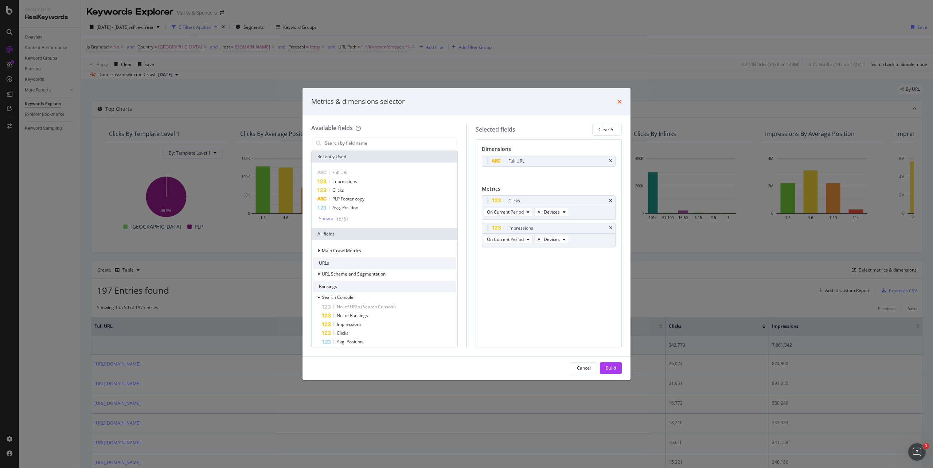
click at [621, 99] on icon "times" at bounding box center [620, 102] width 4 height 6
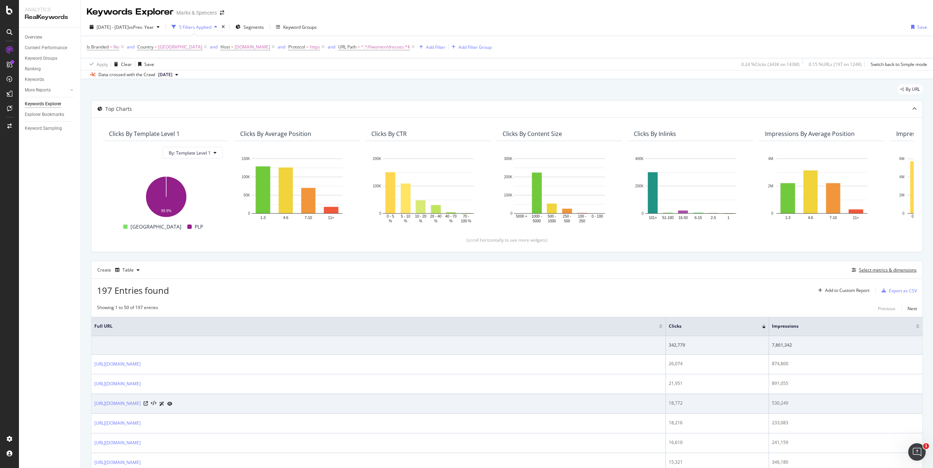
scroll to position [48, 0]
